Goal: Task Accomplishment & Management: Use online tool/utility

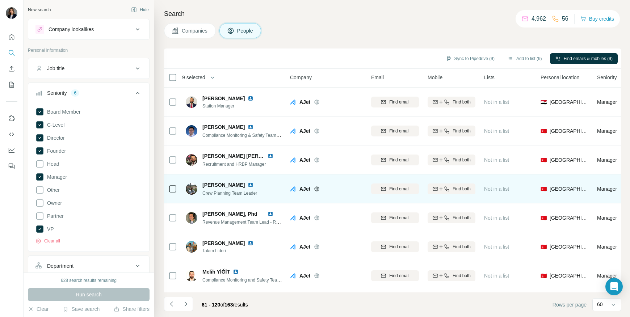
scroll to position [1535, 0]
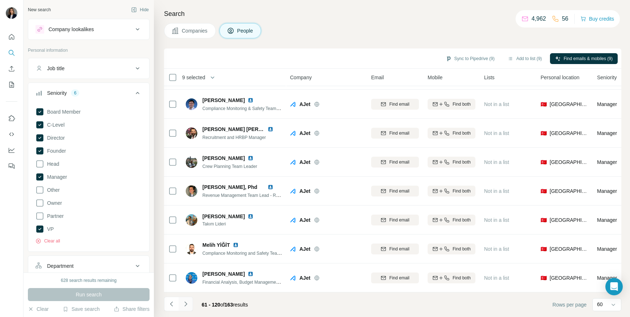
click at [179, 305] on button "Navigate to next page" at bounding box center [185, 304] width 14 height 14
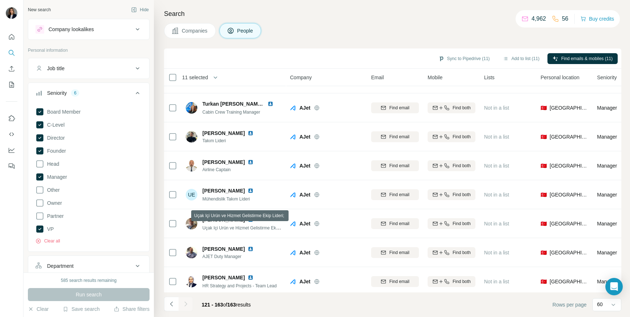
scroll to position [1043, 0]
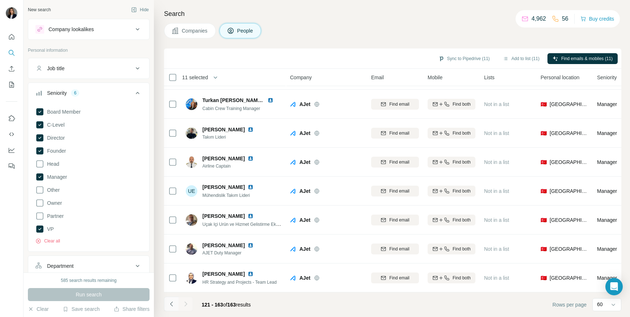
click at [174, 301] on icon "Navigate to previous page" at bounding box center [171, 303] width 7 height 7
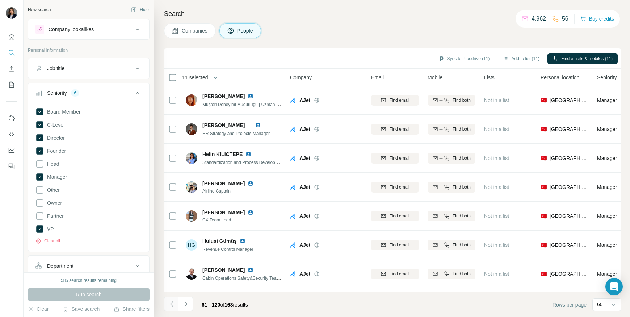
click at [170, 303] on icon "Navigate to previous page" at bounding box center [171, 303] width 7 height 7
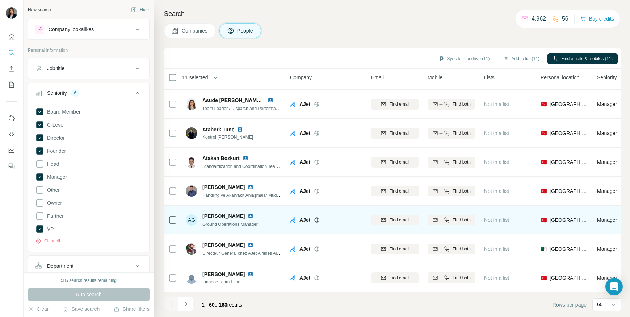
scroll to position [1535, 0]
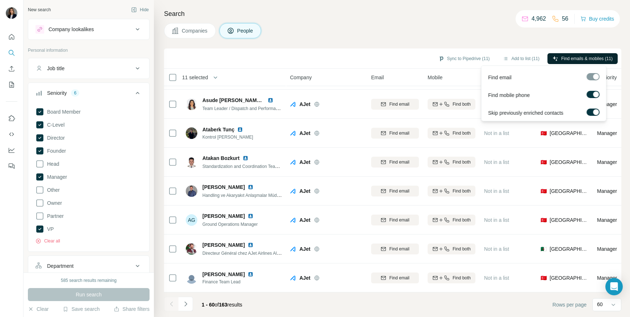
click at [578, 56] on span "Find emails & mobiles (11)" at bounding box center [586, 58] width 51 height 7
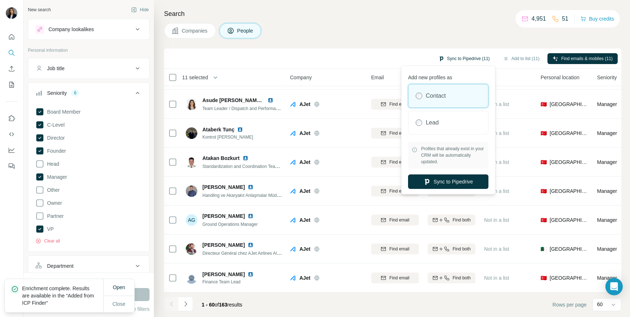
click at [454, 54] on button "Sync to Pipedrive (11)" at bounding box center [464, 58] width 62 height 11
click at [450, 188] on button "Sync to Pipedrive" at bounding box center [448, 181] width 80 height 14
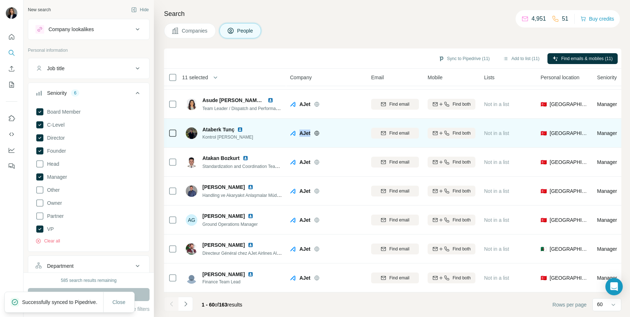
copy span "AJet"
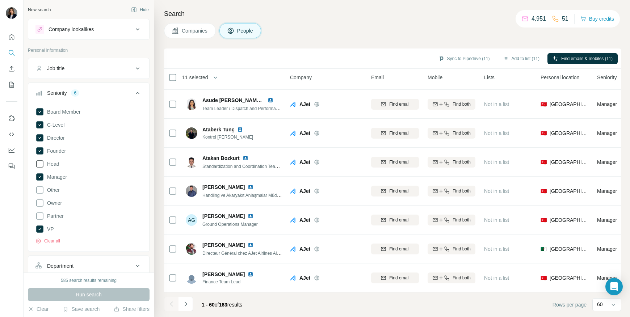
click at [41, 164] on icon at bounding box center [39, 164] width 9 height 9
click at [41, 177] on icon at bounding box center [39, 177] width 3 height 2
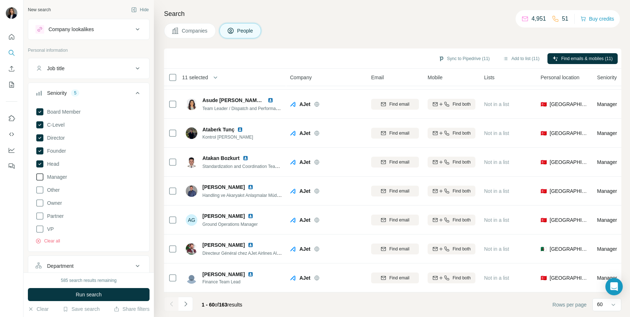
click at [39, 152] on icon at bounding box center [39, 150] width 7 height 7
click at [41, 139] on icon at bounding box center [39, 137] width 7 height 7
click at [39, 125] on icon at bounding box center [39, 125] width 3 height 2
click at [41, 113] on icon at bounding box center [39, 111] width 7 height 7
click at [73, 296] on button "Run search" at bounding box center [89, 294] width 122 height 13
